Goal: Transaction & Acquisition: Purchase product/service

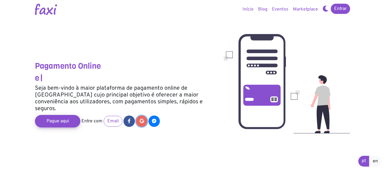
click at [141, 119] on icon at bounding box center [142, 121] width 4 height 5
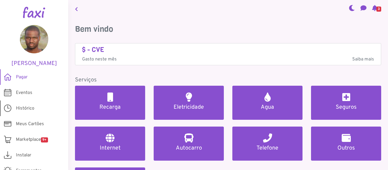
click at [37, 109] on link "Histórico" at bounding box center [34, 109] width 68 height 16
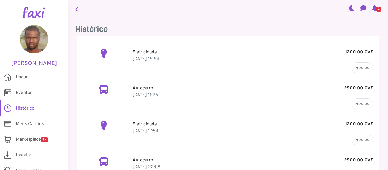
click at [148, 128] on p "[DATE] 17:54" at bounding box center [253, 131] width 241 height 7
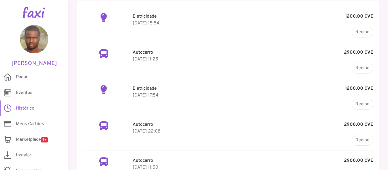
scroll to position [37, 0]
click at [137, 87] on p "Eletricidade 1200.00 CVE" at bounding box center [253, 87] width 241 height 7
click at [142, 94] on p "[DATE] 17:54" at bounding box center [253, 94] width 241 height 7
click at [28, 72] on link "Pagar" at bounding box center [34, 77] width 68 height 16
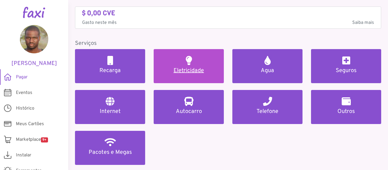
click at [197, 69] on h5 "Eletricidade" at bounding box center [189, 70] width 57 height 7
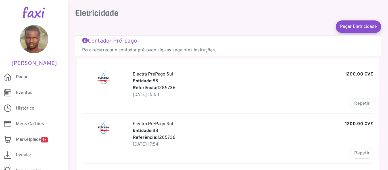
scroll to position [16, 0]
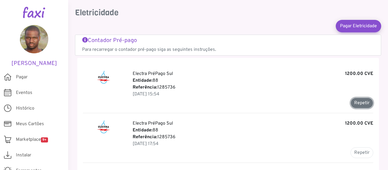
click at [359, 103] on button "Repetir" at bounding box center [362, 103] width 23 height 11
type input "*******"
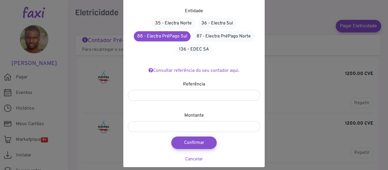
scroll to position [37, 0]
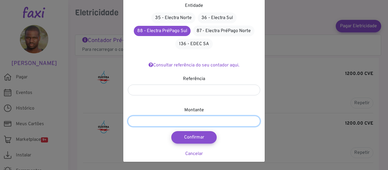
click at [140, 122] on input "*******" at bounding box center [194, 121] width 132 height 11
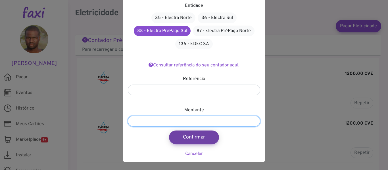
type input "*******"
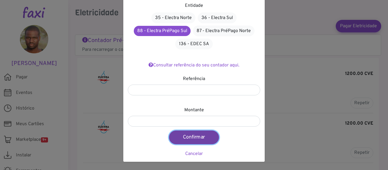
click at [190, 142] on button "Confirmar" at bounding box center [194, 138] width 50 height 14
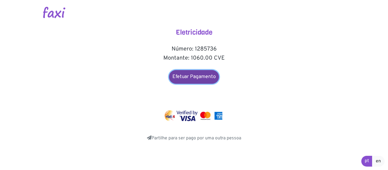
click at [195, 76] on link "Efetuar Pagamento" at bounding box center [194, 77] width 50 height 14
